Goal: Navigation & Orientation: Find specific page/section

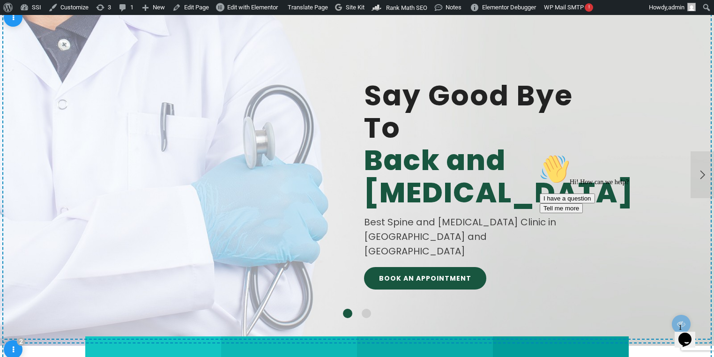
scroll to position [2, 0]
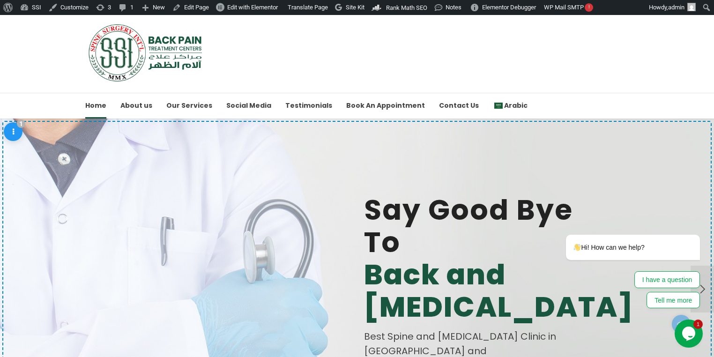
click at [692, 330] on icon "Chat widget" at bounding box center [689, 334] width 13 height 14
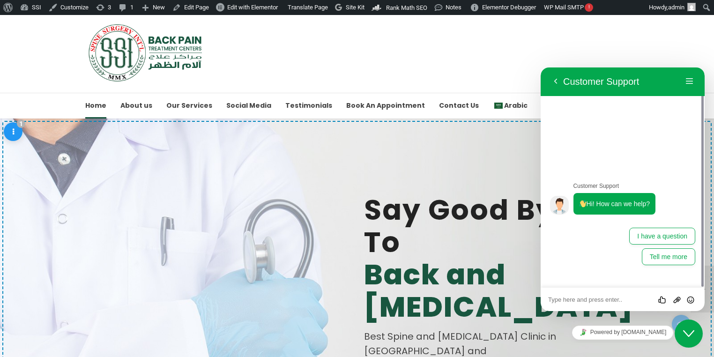
click at [598, 301] on textarea at bounding box center [623, 300] width 149 height 8
click at [690, 338] on icon "Close Chat This icon closes the chat window." at bounding box center [689, 333] width 11 height 11
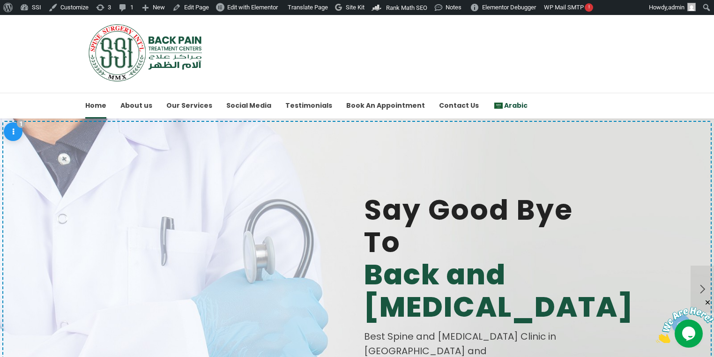
click at [504, 103] on span "Arabic" at bounding box center [515, 105] width 23 height 9
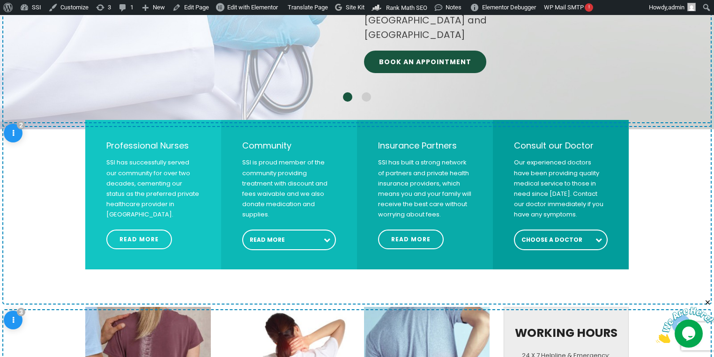
scroll to position [227, 0]
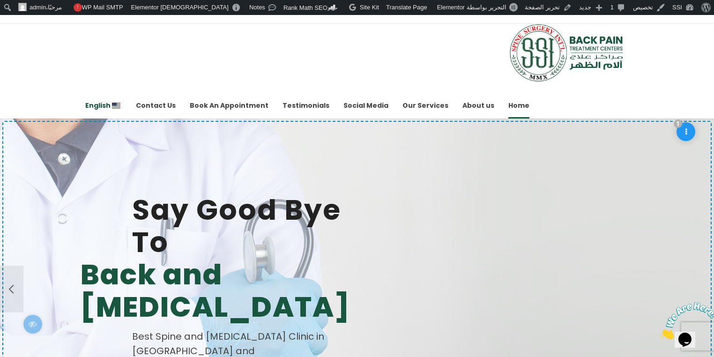
click at [109, 105] on span "English" at bounding box center [97, 105] width 25 height 9
